Goal: Task Accomplishment & Management: Complete application form

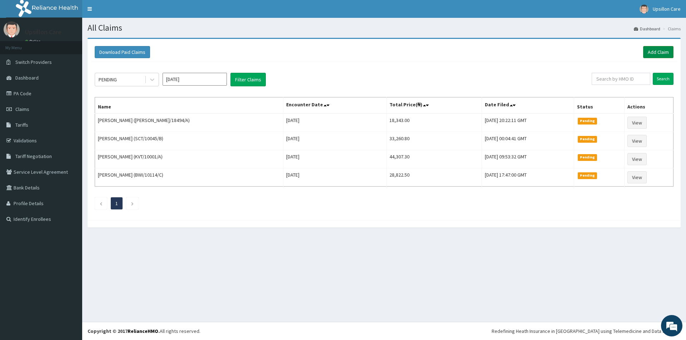
click at [662, 54] on link "Add Claim" at bounding box center [658, 52] width 30 height 12
click at [651, 48] on link "Add Claim" at bounding box center [658, 52] width 30 height 12
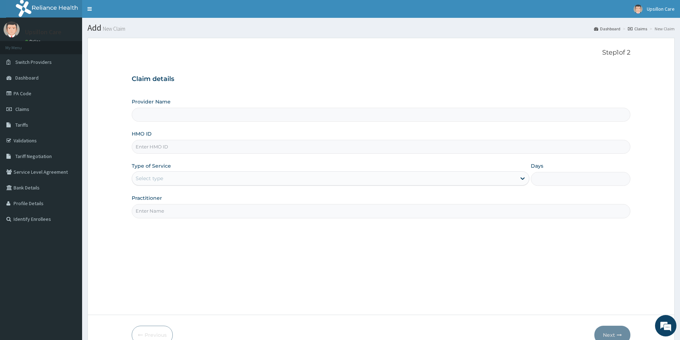
click at [154, 119] on input "Provider Name" at bounding box center [381, 115] width 499 height 14
click at [162, 144] on input "HMO ID" at bounding box center [381, 147] width 499 height 14
type input "Upsillon Care hospital"
paste input "KHZ/10006/A"
type input "KHZ/10006/A"
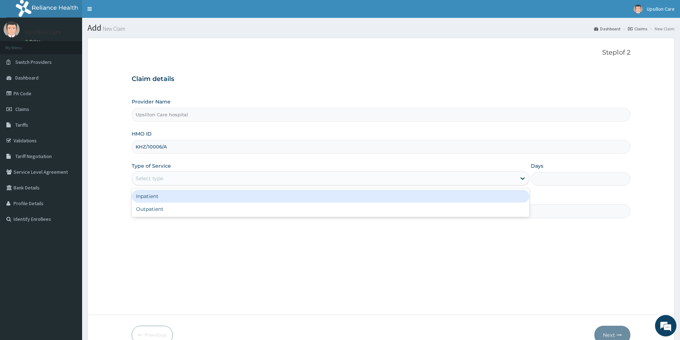
click at [210, 180] on div "Select type" at bounding box center [324, 178] width 384 height 11
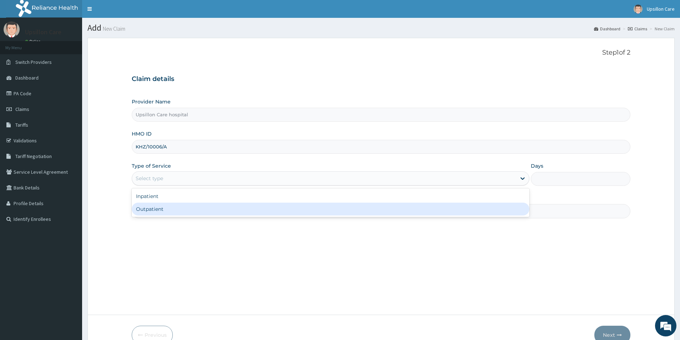
click at [203, 205] on div "Outpatient" at bounding box center [331, 209] width 398 height 13
type input "1"
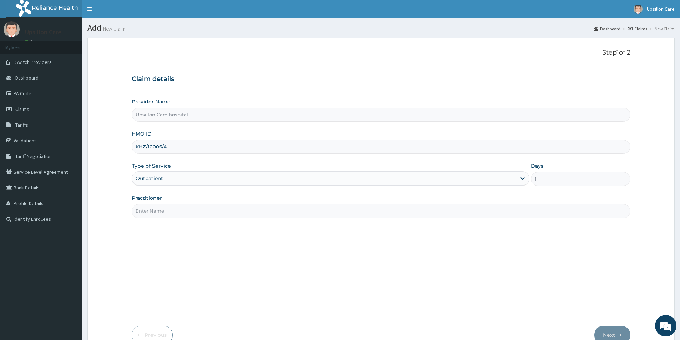
click at [203, 205] on input "Practitioner" at bounding box center [381, 211] width 499 height 14
type input "d"
type input "DR EVARAH"
click at [616, 338] on button "Next" at bounding box center [612, 335] width 36 height 19
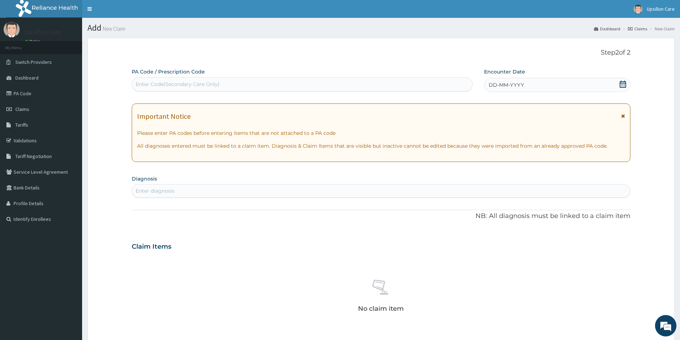
click at [235, 83] on div "Enter Code(Secondary Care Only)" at bounding box center [302, 84] width 340 height 11
click at [620, 82] on icon at bounding box center [623, 84] width 6 height 7
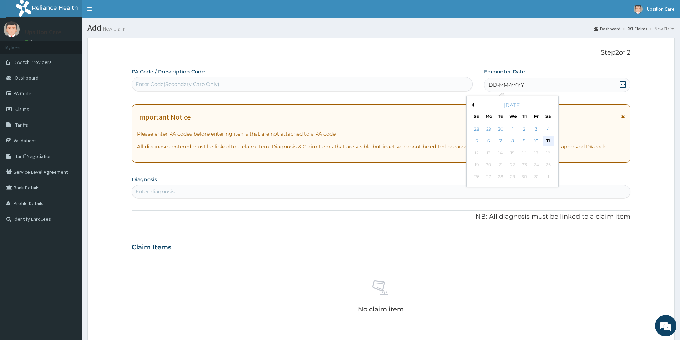
click at [548, 137] on div "11" at bounding box center [548, 141] width 11 height 11
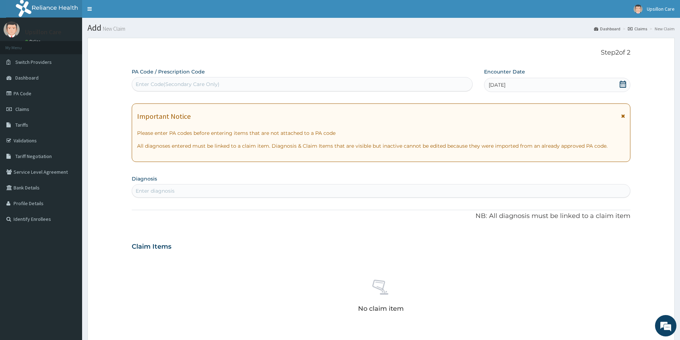
click at [372, 194] on div "Enter diagnosis" at bounding box center [381, 190] width 498 height 11
type input "N"
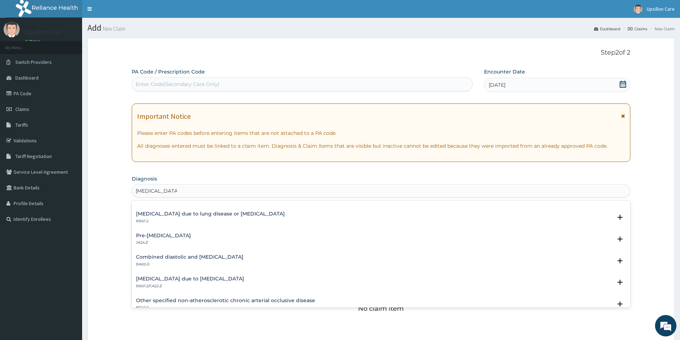
scroll to position [536, 0]
type input "HYPERTENSION"
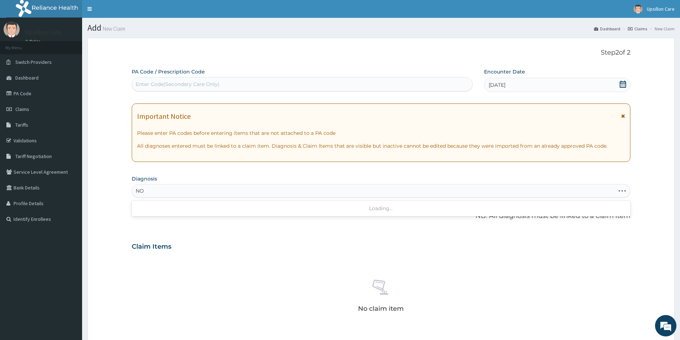
type input "N"
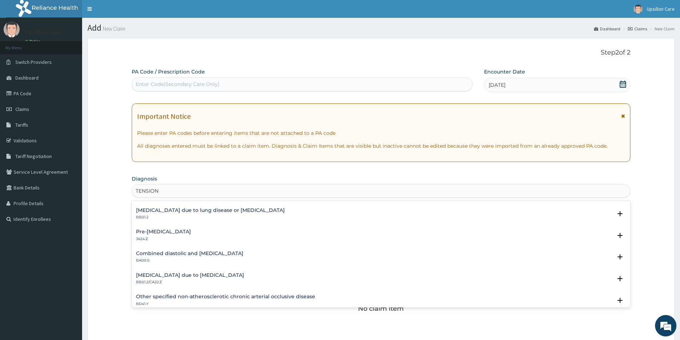
scroll to position [714, 0]
type input "TENSION"
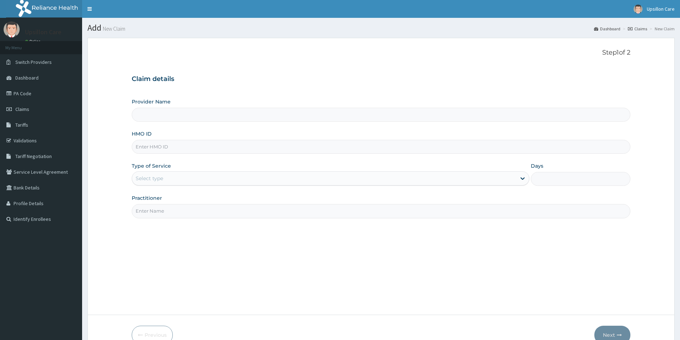
click at [232, 149] on input "HMO ID" at bounding box center [381, 147] width 499 height 14
paste input "KHZ/10006/A"
type input "KHZ/10006/A"
type input "Upsillon Care hospital"
type input "KHZ/10006/A"
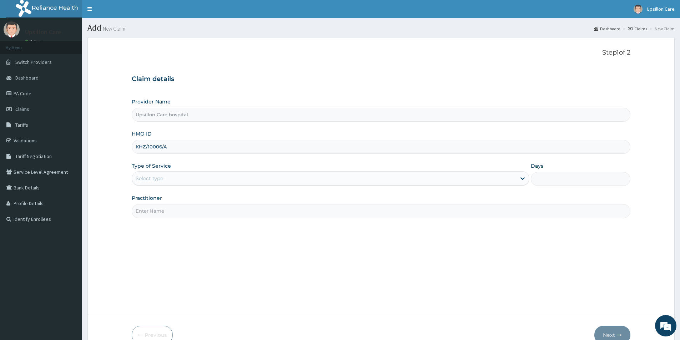
click at [202, 176] on div "Select type" at bounding box center [324, 178] width 384 height 11
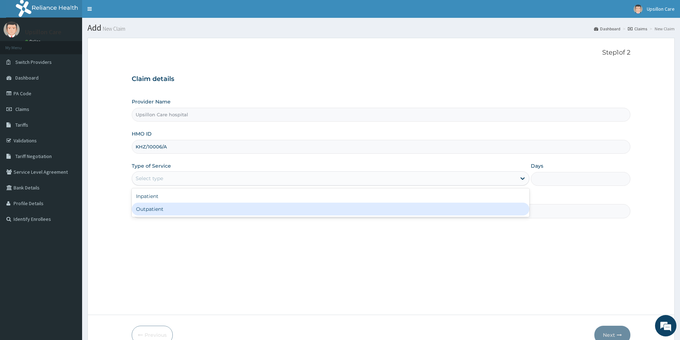
click at [190, 208] on div "Outpatient" at bounding box center [331, 209] width 398 height 13
type input "1"
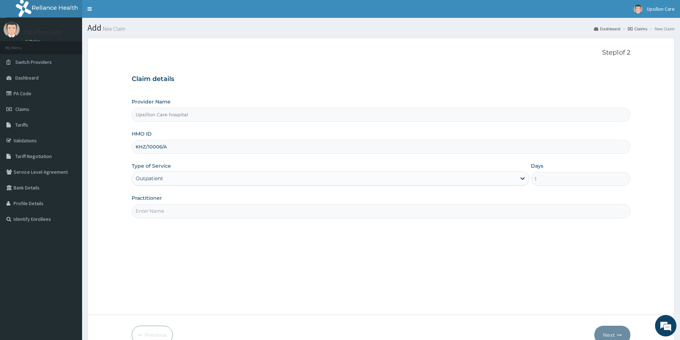
click at [190, 208] on input "Practitioner" at bounding box center [381, 211] width 499 height 14
type input "DR EVARAH"
click at [604, 335] on button "Next" at bounding box center [612, 335] width 36 height 19
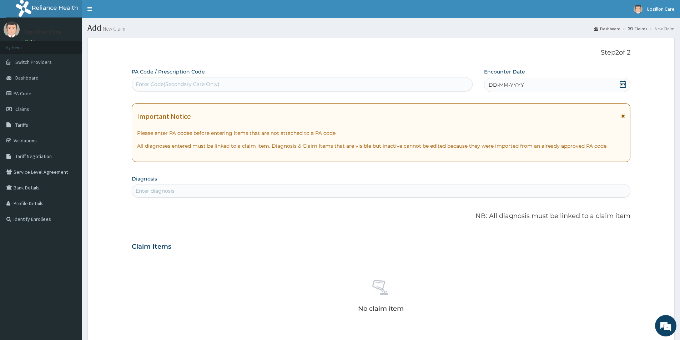
click at [251, 194] on div "Enter diagnosis" at bounding box center [381, 190] width 498 height 11
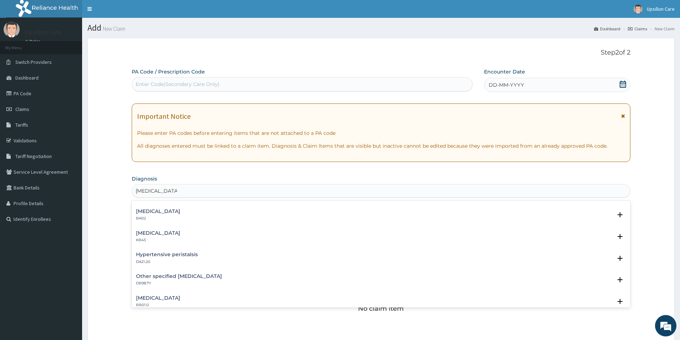
scroll to position [179, 0]
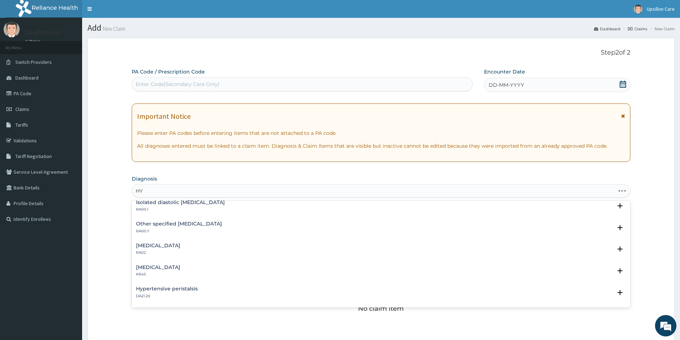
type input "H"
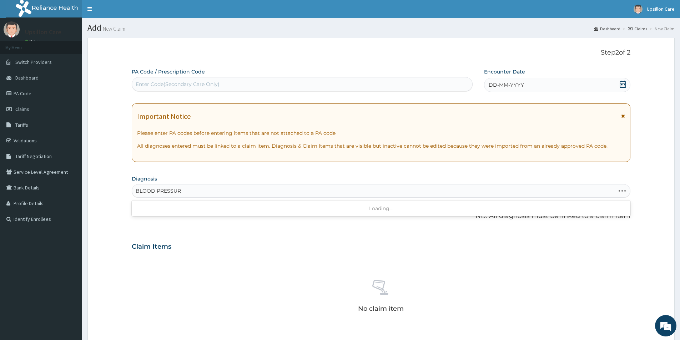
type input "BLOOD PRESSURE"
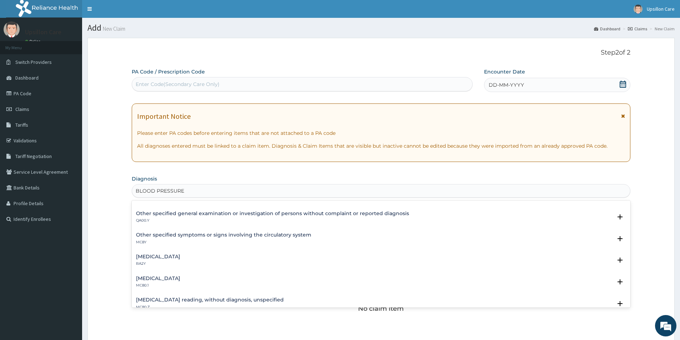
scroll to position [0, 0]
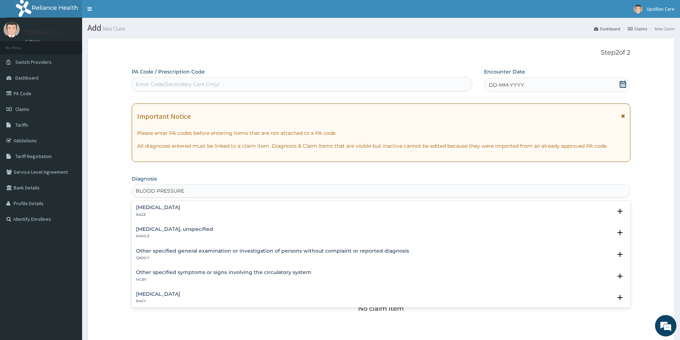
click at [189, 250] on h4 "Other specified general examination or investigation of persons without complai…" at bounding box center [272, 251] width 273 height 5
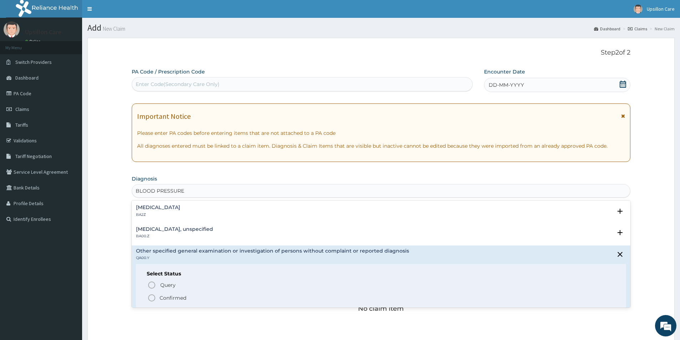
click at [152, 297] on icon "status option filled" at bounding box center [151, 298] width 9 height 9
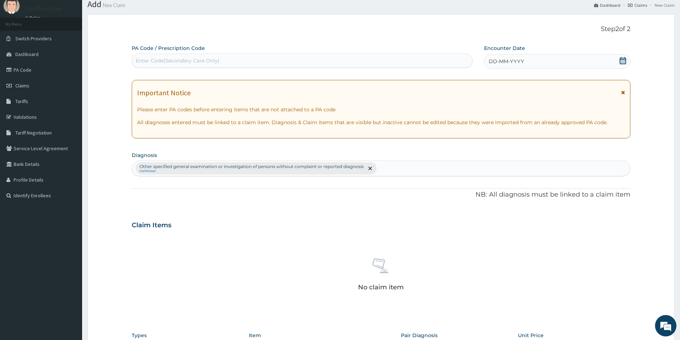
scroll to position [167, 0]
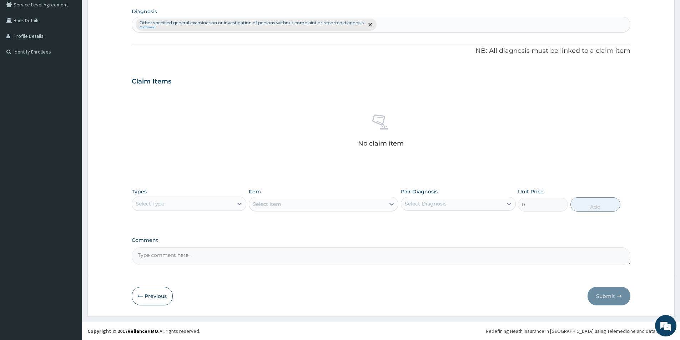
click at [216, 204] on div "Select Type" at bounding box center [182, 203] width 101 height 11
click at [215, 242] on div "Procedures" at bounding box center [189, 247] width 115 height 13
drag, startPoint x: 310, startPoint y: 196, endPoint x: 405, endPoint y: 201, distance: 94.4
click at [319, 197] on div "Item Select Item" at bounding box center [324, 200] width 150 height 24
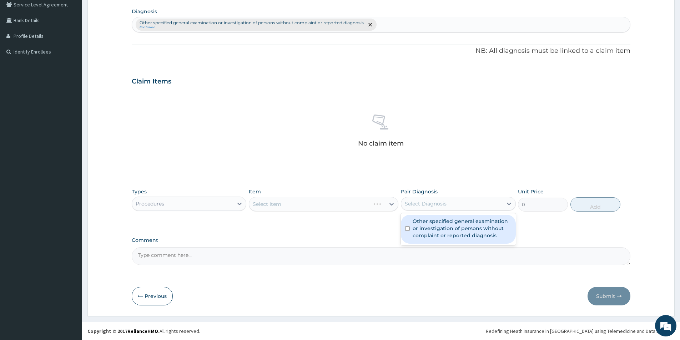
click at [429, 205] on div "Select Diagnosis" at bounding box center [426, 203] width 42 height 7
click at [405, 232] on div "Other specified general examination or investigation of persons without complai…" at bounding box center [458, 229] width 115 height 29
checkbox input "true"
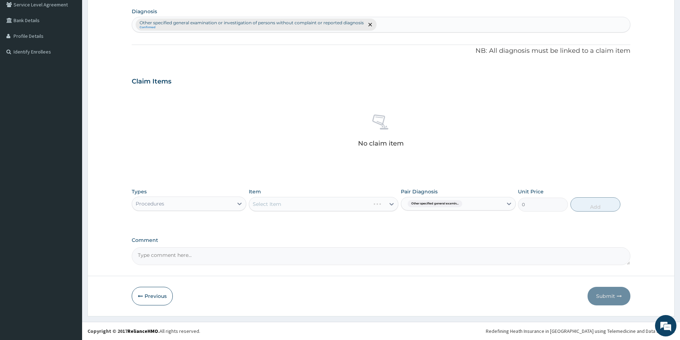
click at [342, 205] on div "Select Item" at bounding box center [324, 204] width 150 height 14
click at [343, 205] on div "Select Item" at bounding box center [324, 204] width 150 height 14
click at [344, 206] on div "Select Item" at bounding box center [324, 204] width 150 height 14
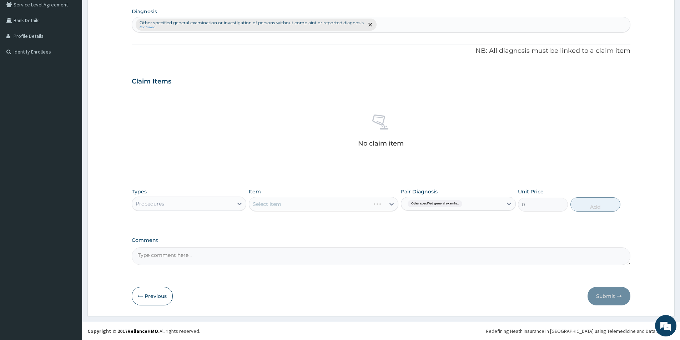
click at [344, 206] on div "Select Item" at bounding box center [324, 204] width 150 height 14
drag, startPoint x: 393, startPoint y: 222, endPoint x: 386, endPoint y: 220, distance: 6.8
click at [393, 222] on div "Types Procedures Item Select Item Pair Diagnosis Other specified general examin…" at bounding box center [381, 205] width 499 height 41
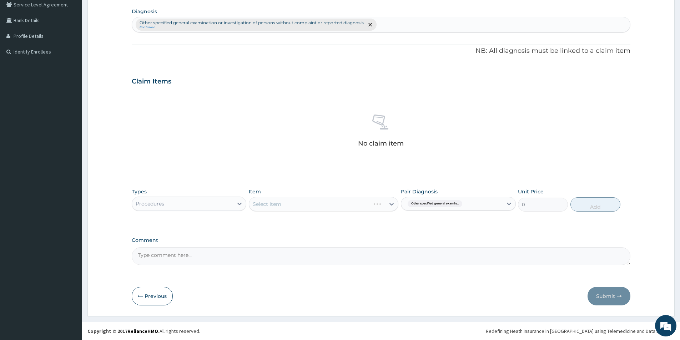
click at [375, 208] on div "Select Item" at bounding box center [324, 204] width 150 height 14
click at [376, 208] on div "Select Item" at bounding box center [324, 204] width 150 height 14
click at [378, 201] on div "Select Item" at bounding box center [317, 204] width 136 height 11
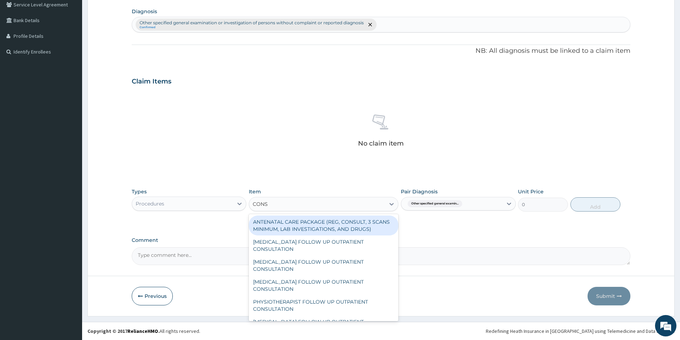
type input "CONSU"
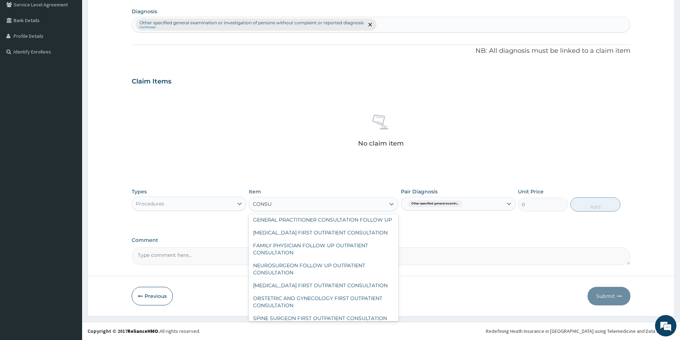
scroll to position [714, 0]
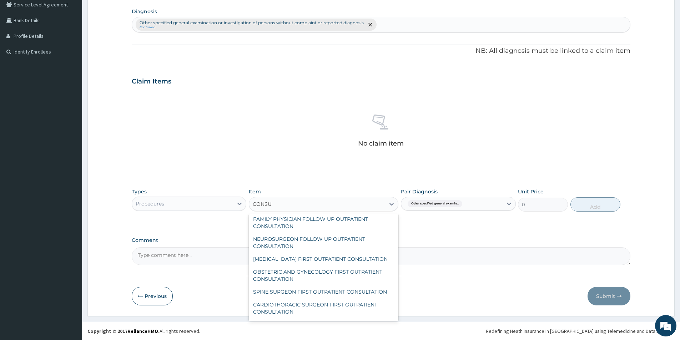
click at [287, 200] on div "GENERAL PRACTITIONER CONSULTATION FOLLOW UP" at bounding box center [324, 193] width 150 height 13
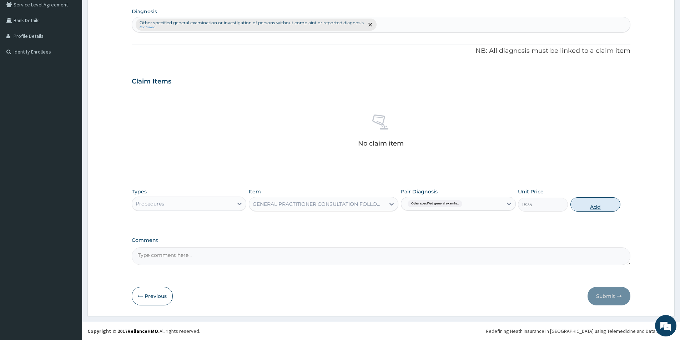
click at [605, 200] on button "Add" at bounding box center [596, 204] width 50 height 14
type input "0"
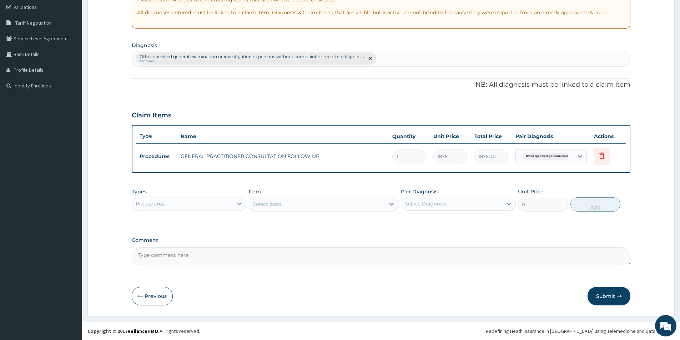
scroll to position [134, 0]
click at [611, 296] on button "Submit" at bounding box center [609, 296] width 43 height 19
click at [614, 297] on button "Submit" at bounding box center [609, 296] width 43 height 19
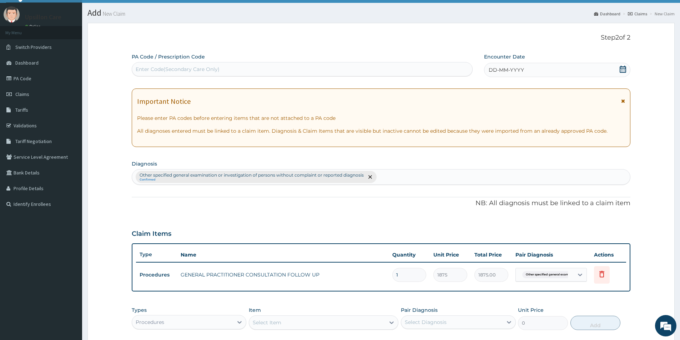
scroll to position [0, 0]
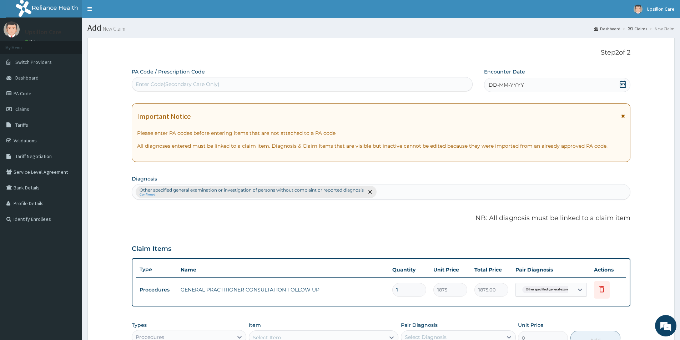
click at [624, 81] on icon at bounding box center [622, 84] width 7 height 7
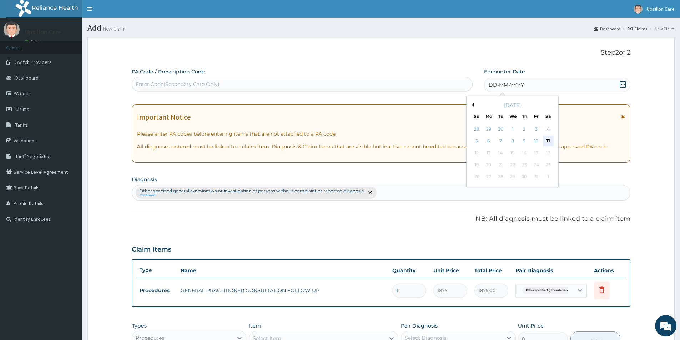
click at [552, 137] on div "11" at bounding box center [548, 141] width 11 height 11
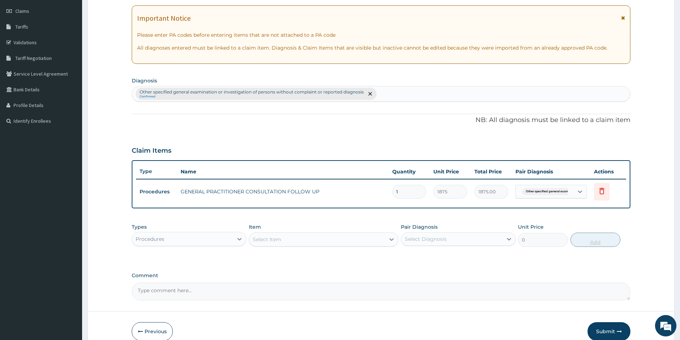
scroll to position [134, 0]
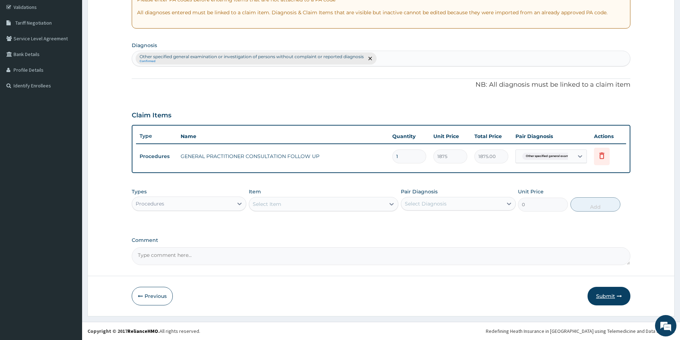
click at [605, 295] on button "Submit" at bounding box center [609, 296] width 43 height 19
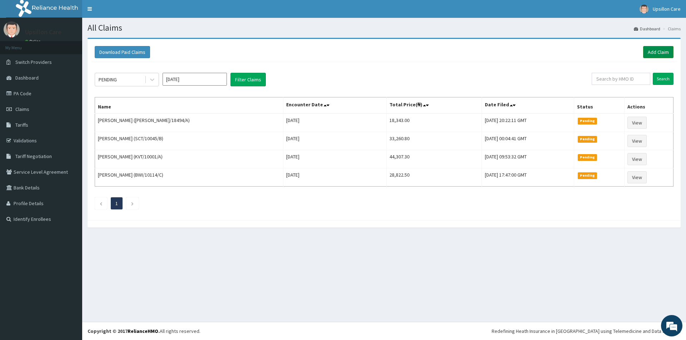
click at [647, 49] on link "Add Claim" at bounding box center [658, 52] width 30 height 12
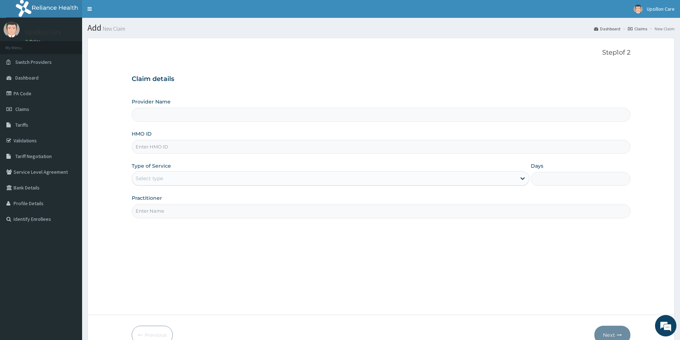
click at [227, 143] on input "HMO ID" at bounding box center [381, 147] width 499 height 14
type input "Upsillon Care hospital"
paste input "KHZ/10006/A"
type input "KHZ/10006/A"
drag, startPoint x: 200, startPoint y: 167, endPoint x: 199, endPoint y: 174, distance: 6.2
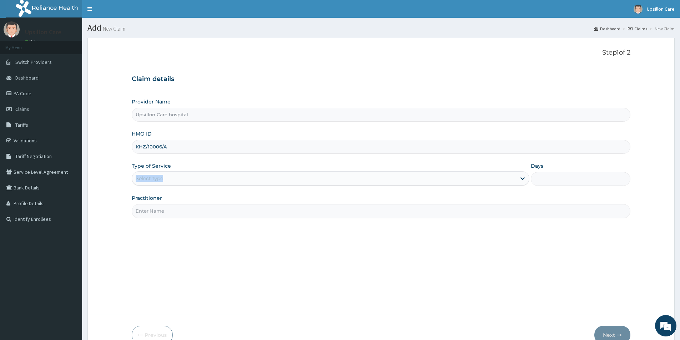
click at [199, 174] on div "Type of Service Select type" at bounding box center [331, 174] width 398 height 24
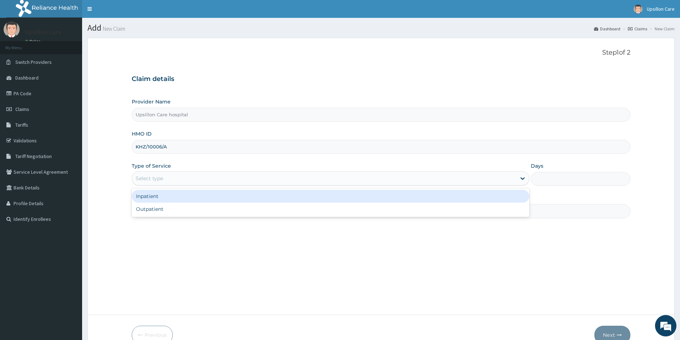
click at [196, 180] on div "Select type" at bounding box center [324, 178] width 384 height 11
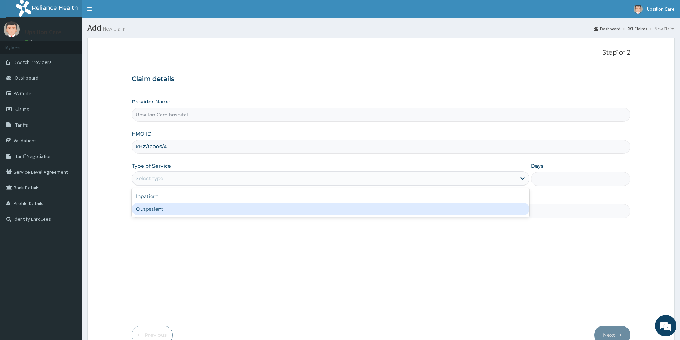
click at [188, 208] on div "Outpatient" at bounding box center [331, 209] width 398 height 13
type input "1"
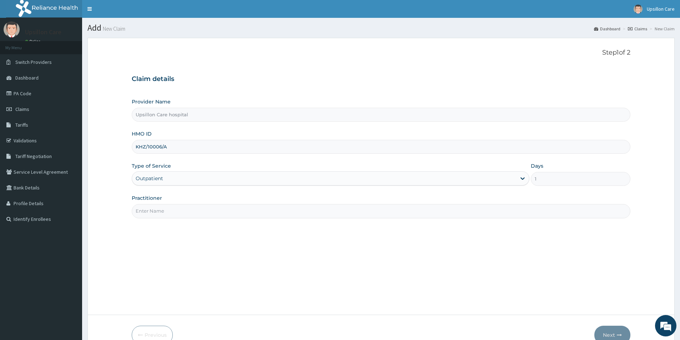
click at [188, 208] on input "Practitioner" at bounding box center [381, 211] width 499 height 14
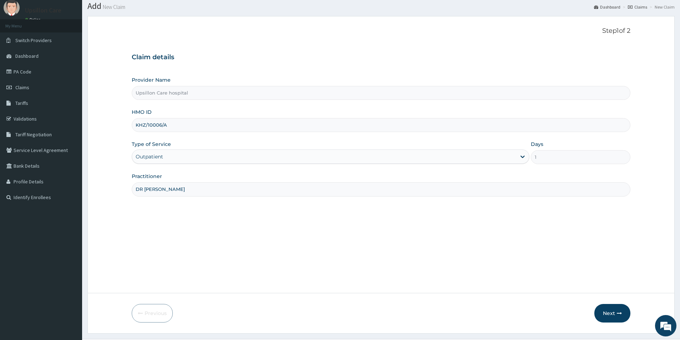
scroll to position [39, 0]
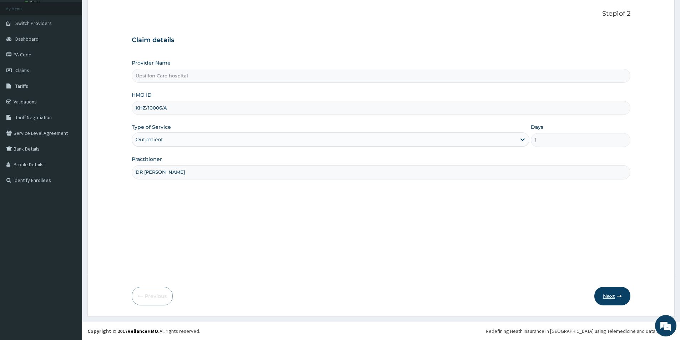
type input "DR EVARAH"
click at [623, 296] on button "Next" at bounding box center [612, 296] width 36 height 19
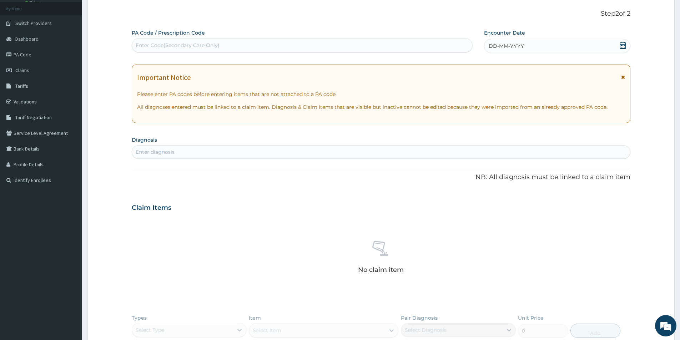
click at [621, 46] on icon at bounding box center [622, 45] width 7 height 7
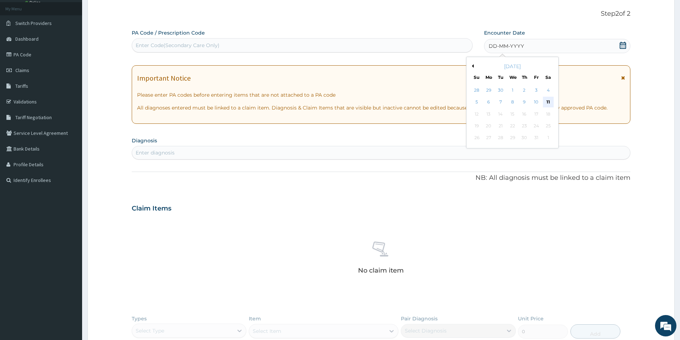
click at [549, 102] on div "11" at bounding box center [548, 102] width 11 height 11
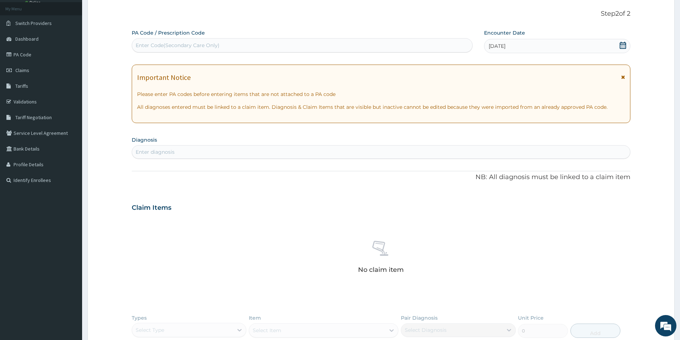
click at [338, 149] on div "Enter diagnosis" at bounding box center [381, 151] width 498 height 11
type input "H"
type input "BLOOD PRESSURE"
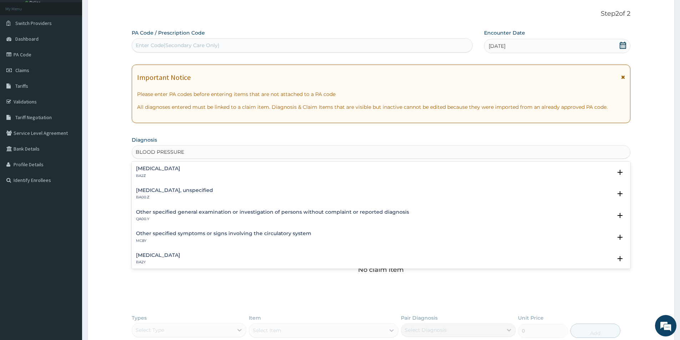
click at [275, 212] on h4 "Other specified general examination or investigation of persons without complai…" at bounding box center [272, 212] width 273 height 5
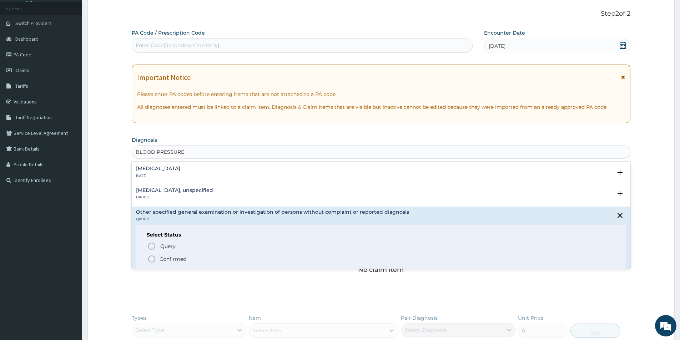
click at [153, 259] on icon "status option filled" at bounding box center [151, 259] width 9 height 9
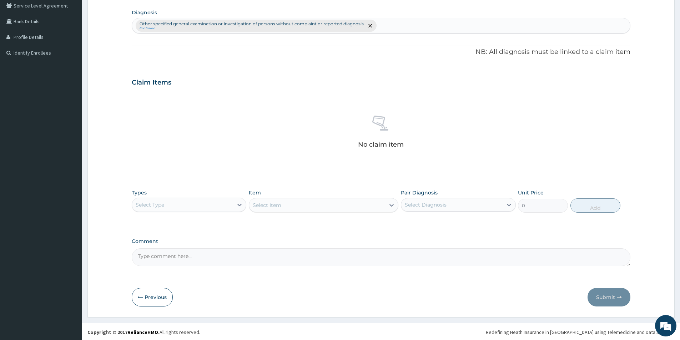
scroll to position [167, 0]
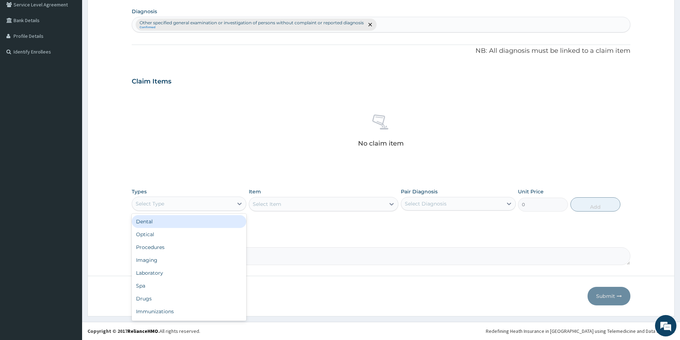
click at [222, 210] on div "Select Type" at bounding box center [189, 204] width 115 height 14
click at [225, 252] on div "Procedures" at bounding box center [189, 247] width 115 height 13
drag, startPoint x: 338, startPoint y: 203, endPoint x: 434, endPoint y: 226, distance: 98.1
click at [362, 206] on div "Select Item" at bounding box center [324, 204] width 150 height 14
click at [471, 209] on div "Select Diagnosis" at bounding box center [451, 203] width 101 height 11
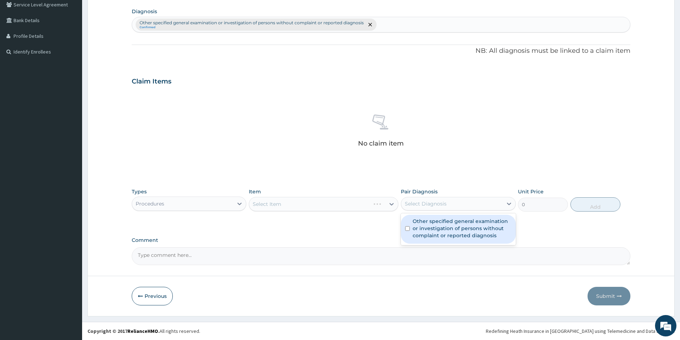
click at [411, 228] on div "Other specified general examination or investigation of persons without complai…" at bounding box center [458, 229] width 115 height 29
checkbox input "true"
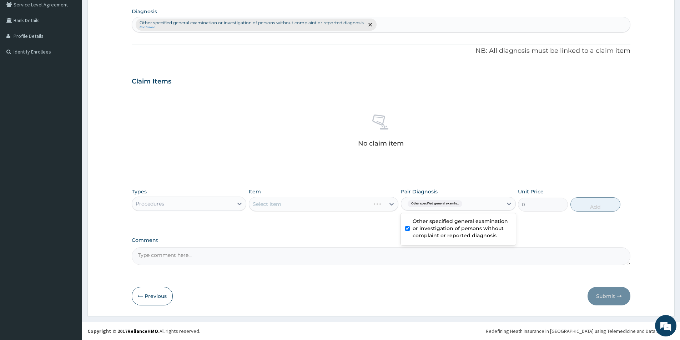
click at [389, 207] on div "Select Item" at bounding box center [324, 204] width 150 height 14
click at [390, 206] on div "Select Item" at bounding box center [324, 204] width 150 height 14
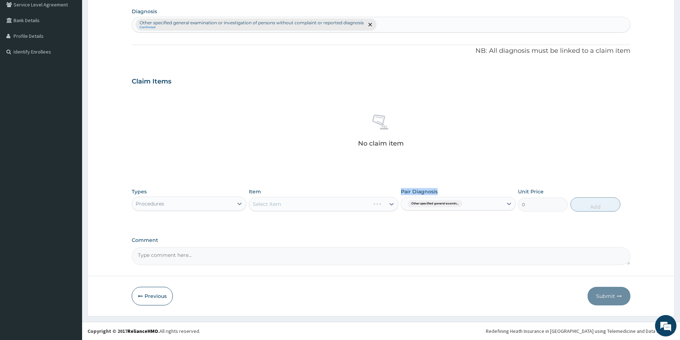
click at [390, 206] on div "Select Item" at bounding box center [324, 204] width 150 height 14
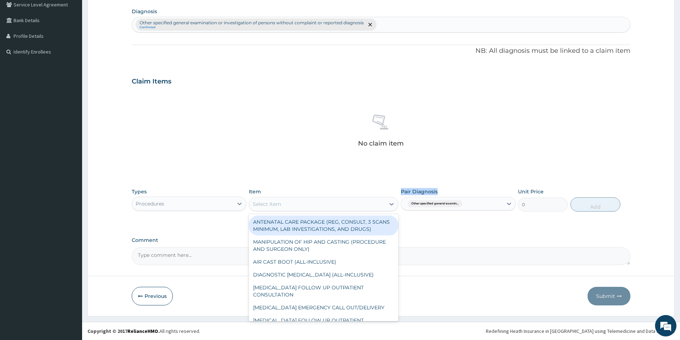
click at [321, 207] on div "Select Item" at bounding box center [317, 204] width 136 height 11
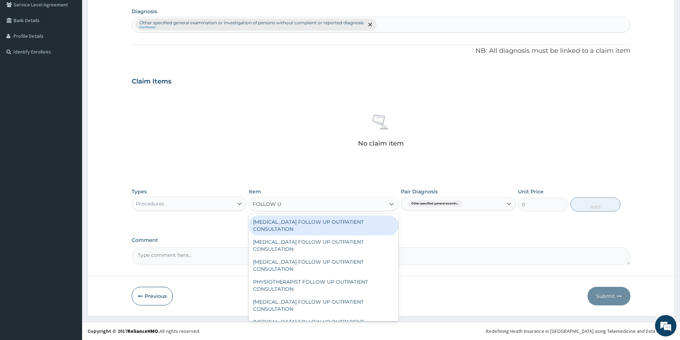
type input "FOLLOW UP"
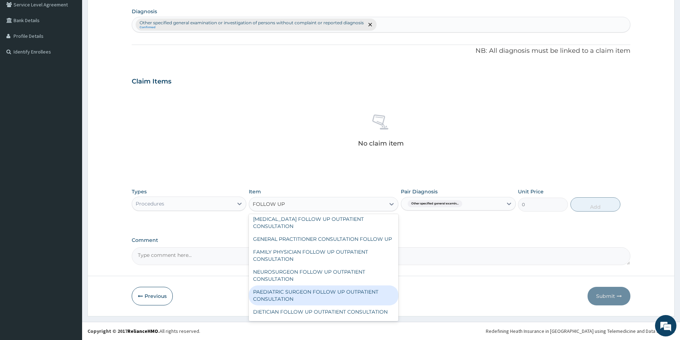
scroll to position [318, 0]
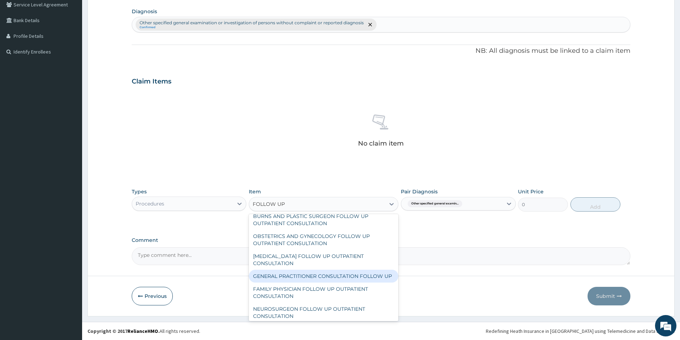
click at [311, 276] on div "GENERAL PRACTITIONER CONSULTATION FOLLOW UP" at bounding box center [324, 276] width 150 height 13
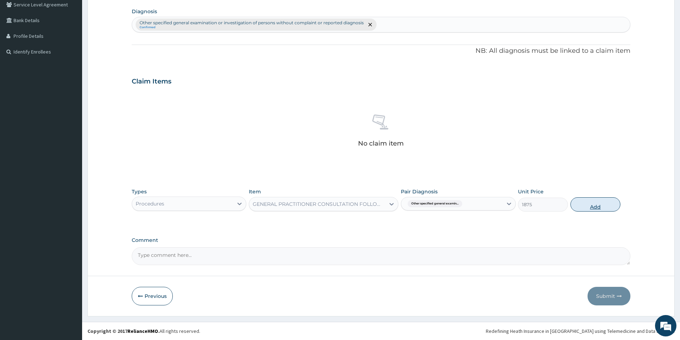
click at [583, 204] on button "Add" at bounding box center [596, 204] width 50 height 14
type input "0"
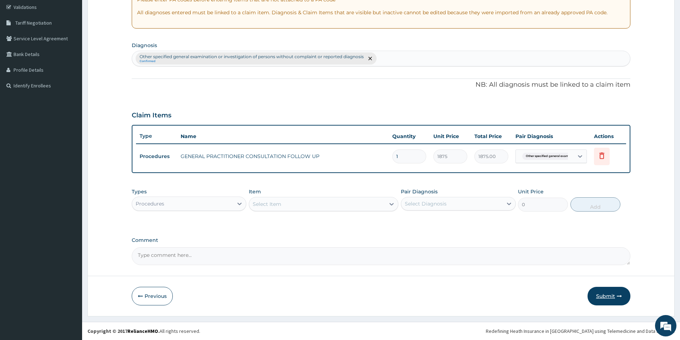
click at [599, 293] on button "Submit" at bounding box center [609, 296] width 43 height 19
click at [597, 17] on icon at bounding box center [596, 16] width 7 height 7
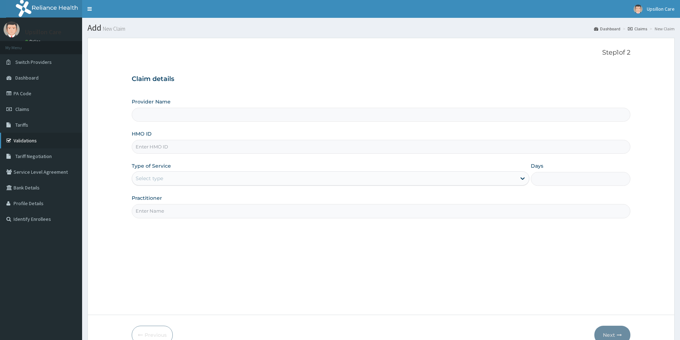
scroll to position [39, 0]
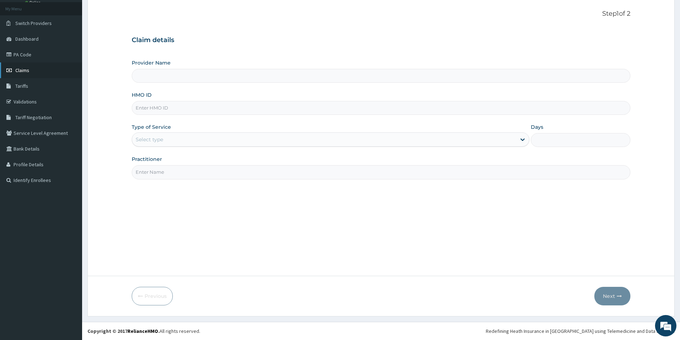
click at [42, 71] on link "Claims" at bounding box center [41, 70] width 82 height 16
type input "Upsillon Care hospital"
